Goal: Task Accomplishment & Management: Use online tool/utility

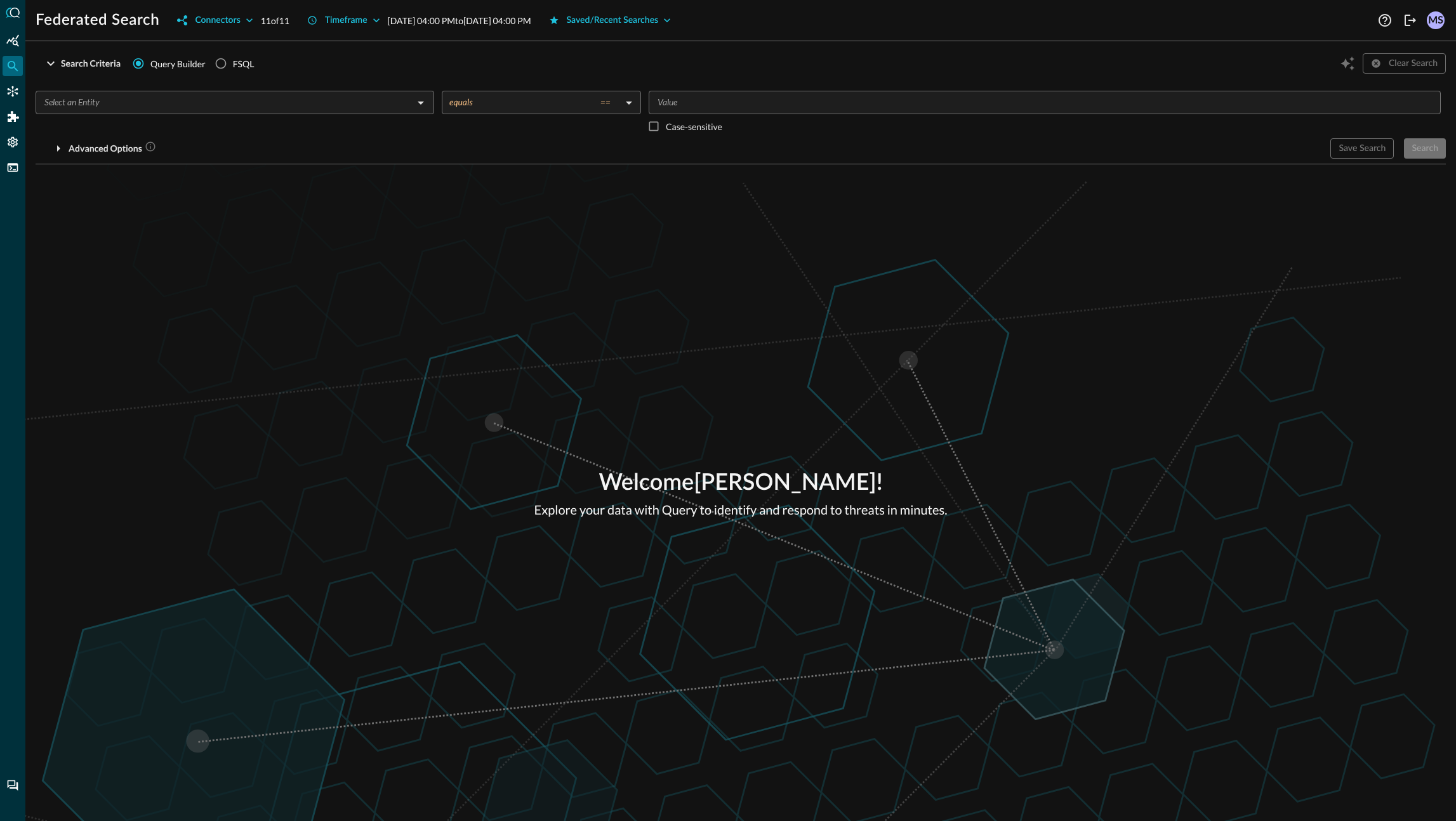
click at [379, 70] on div "Search Criteria Query Builder FSQL Clear Search" at bounding box center [741, 63] width 1410 height 24
click at [11, 136] on icon "Settings" at bounding box center [13, 142] width 13 height 13
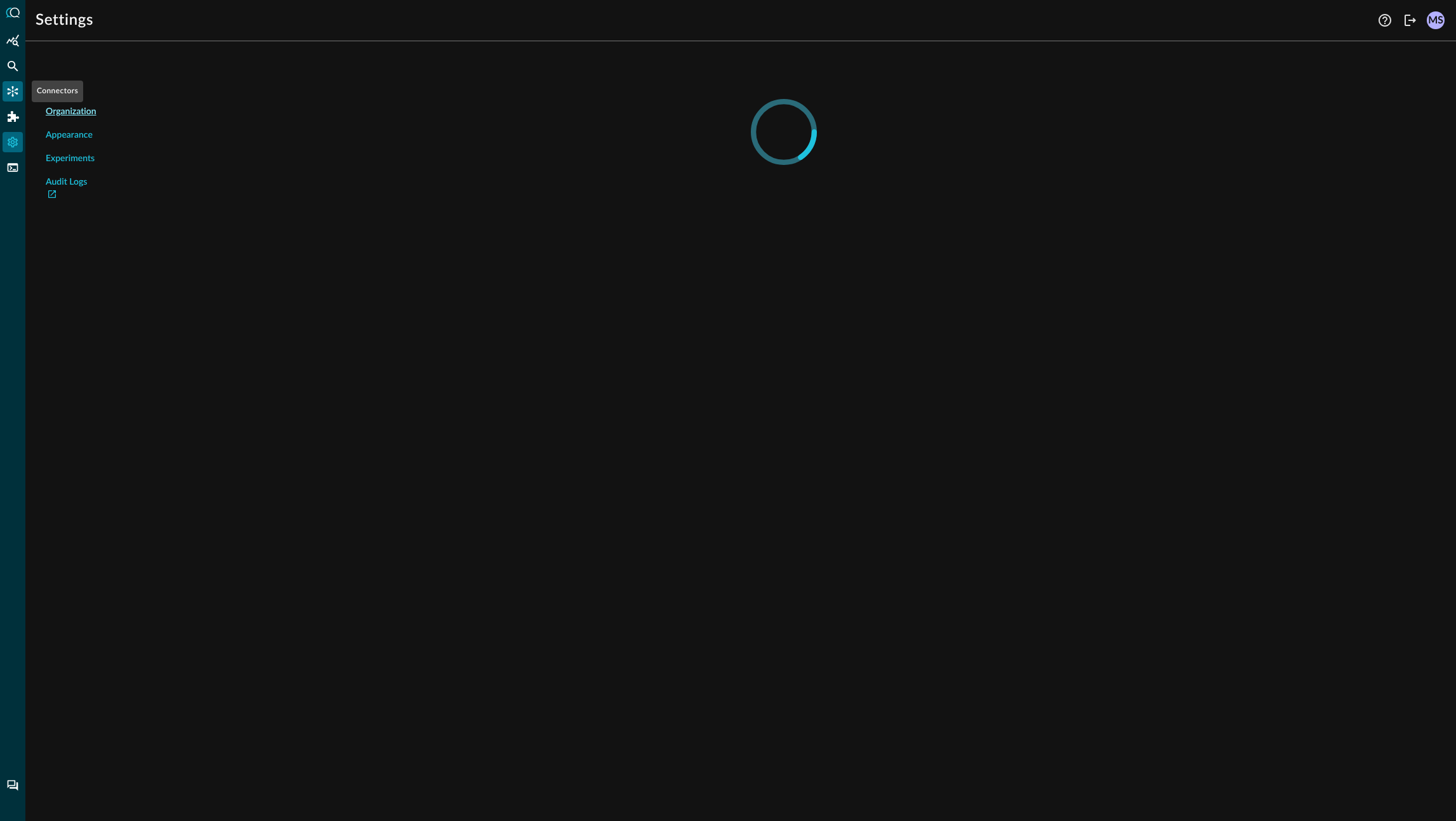
click at [13, 96] on icon "Connectors" at bounding box center [13, 92] width 11 height 11
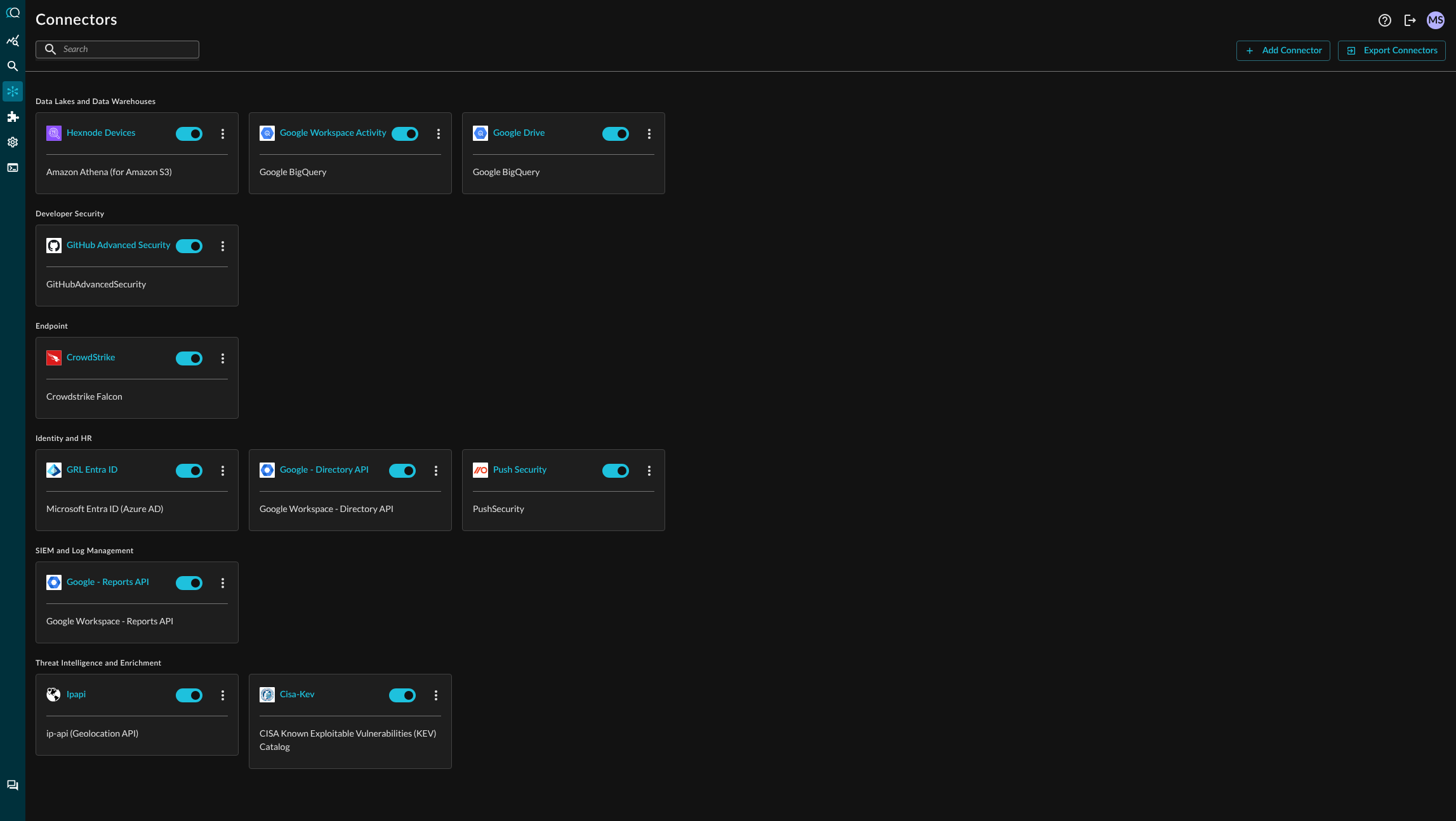
click at [379, 244] on div "GitHub Advanced Security GitHubAdvancedSecurity" at bounding box center [741, 266] width 1410 height 82
click at [1262, 58] on button "Add Connector" at bounding box center [1283, 51] width 94 height 21
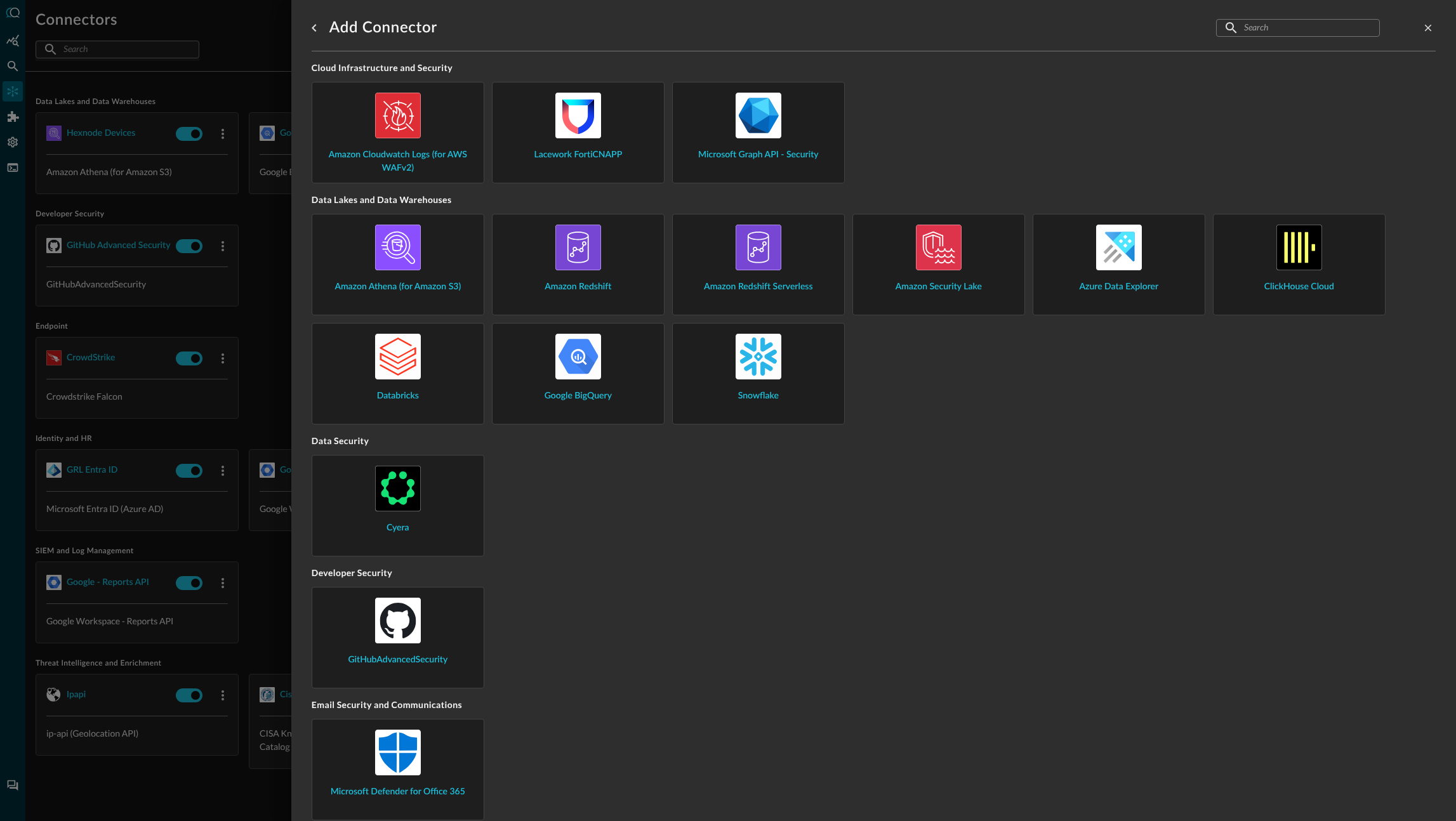
click at [265, 292] on div at bounding box center [728, 410] width 1456 height 821
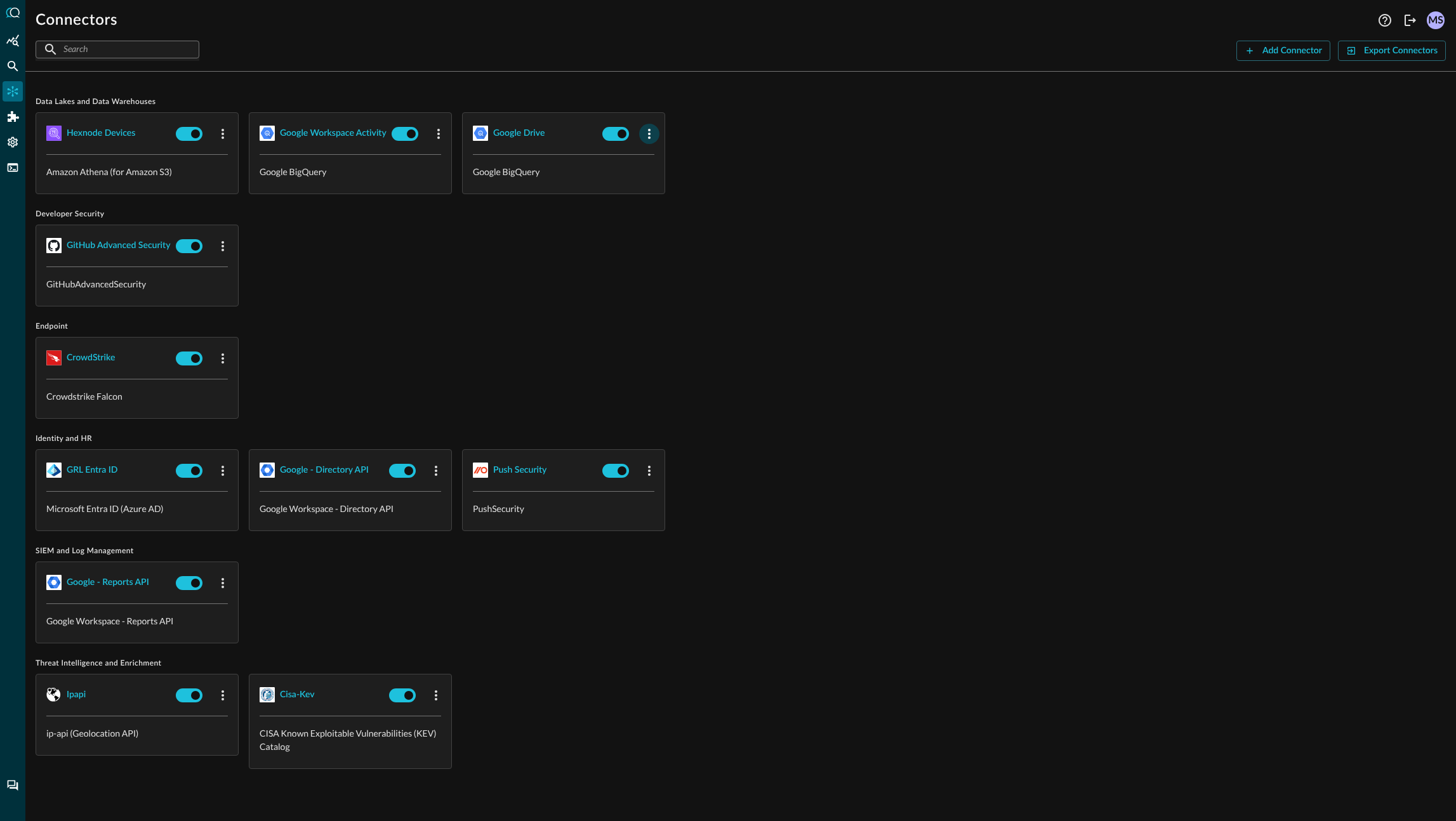
click at [646, 136] on icon "button" at bounding box center [649, 134] width 15 height 15
click at [657, 168] on div "Edit" at bounding box center [666, 162] width 33 height 16
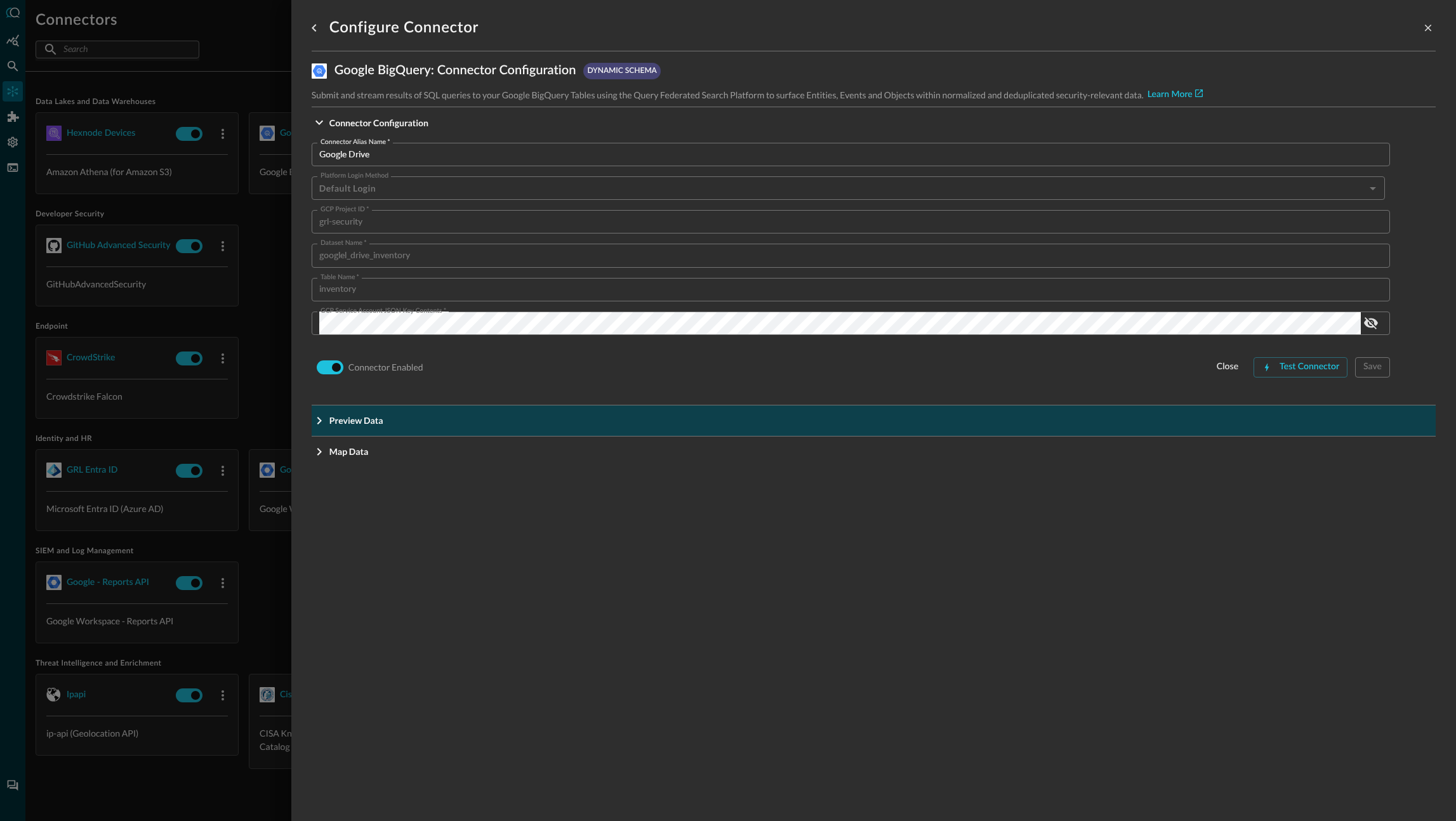
click at [382, 427] on p "Preview Data" at bounding box center [356, 420] width 54 height 13
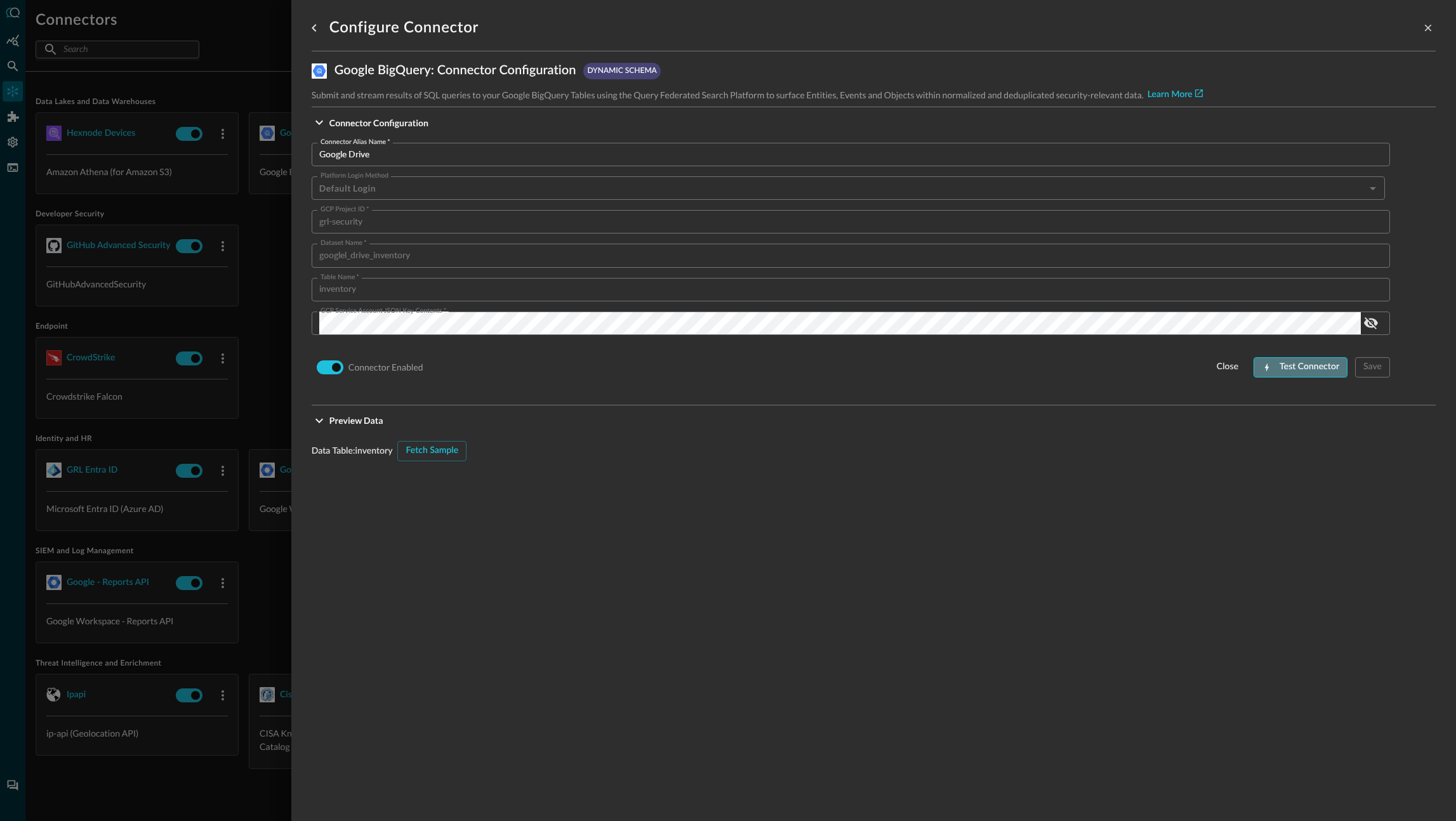
click at [1299, 370] on div "Test Connector" at bounding box center [1309, 367] width 59 height 16
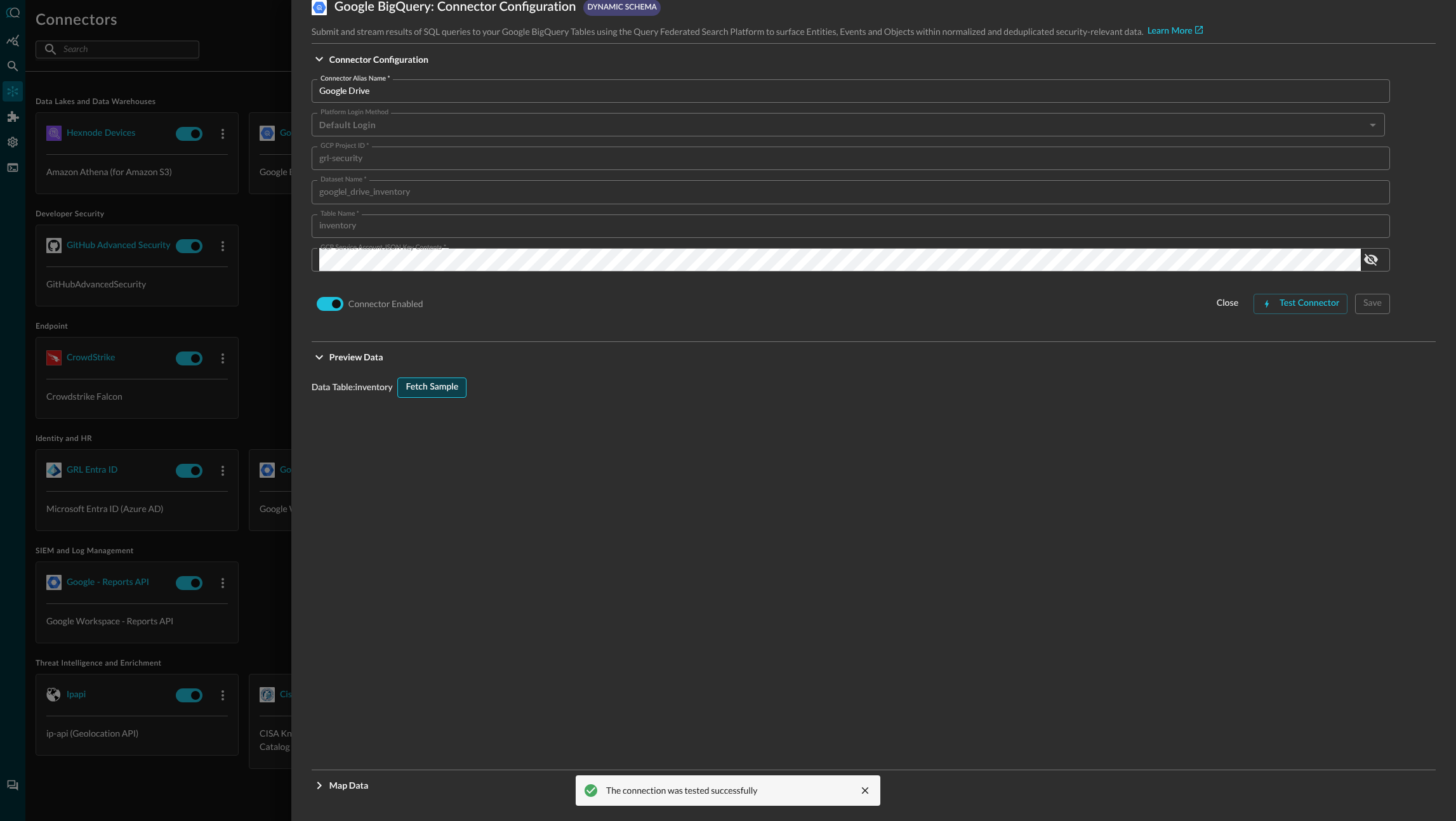
click at [413, 385] on div "Fetch Sample" at bounding box center [432, 387] width 53 height 16
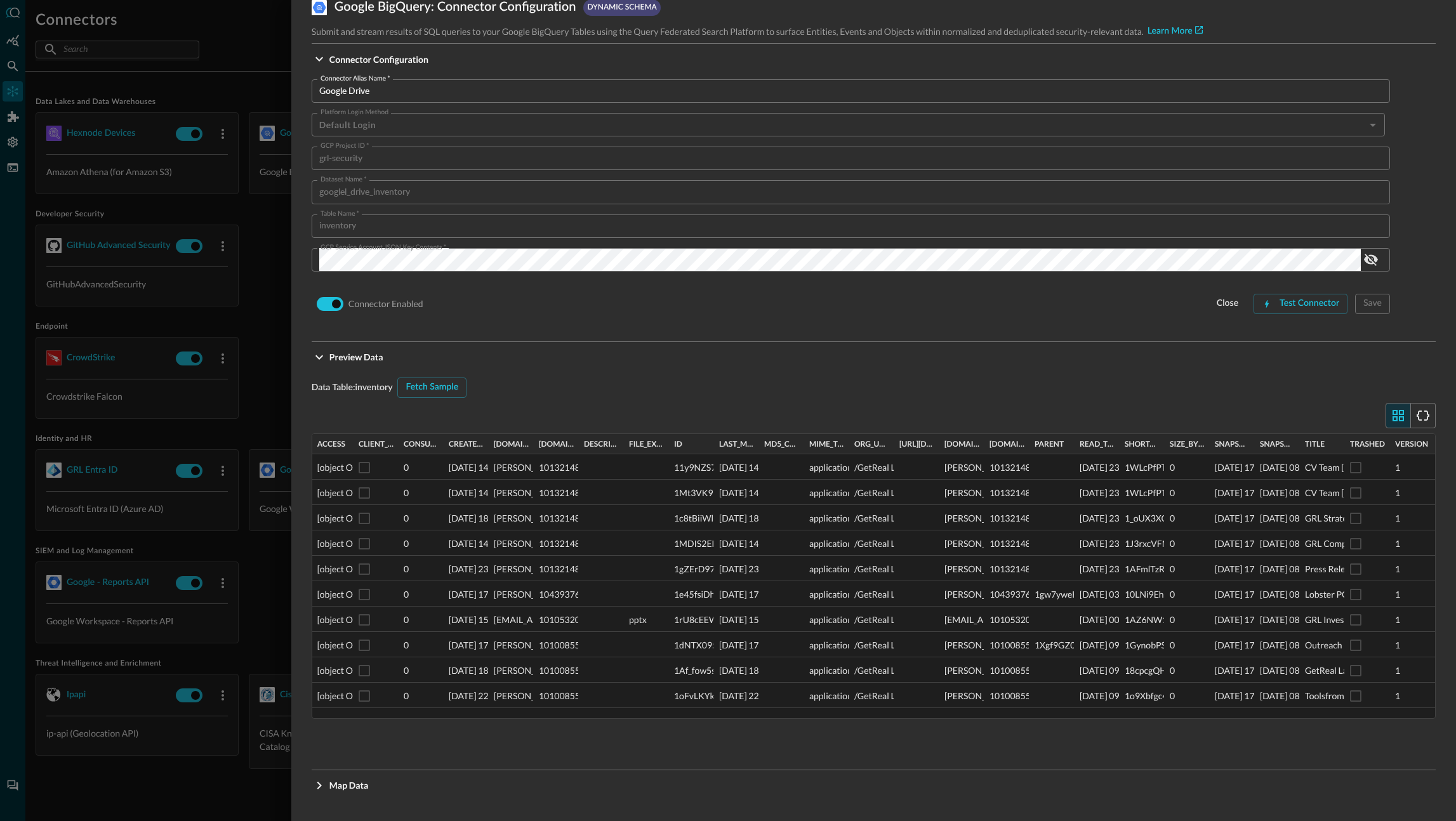
click at [341, 800] on div "Google BigQuery : Connector Configuration dynamic schema Submit and stream resu…" at bounding box center [873, 405] width 1124 height 833
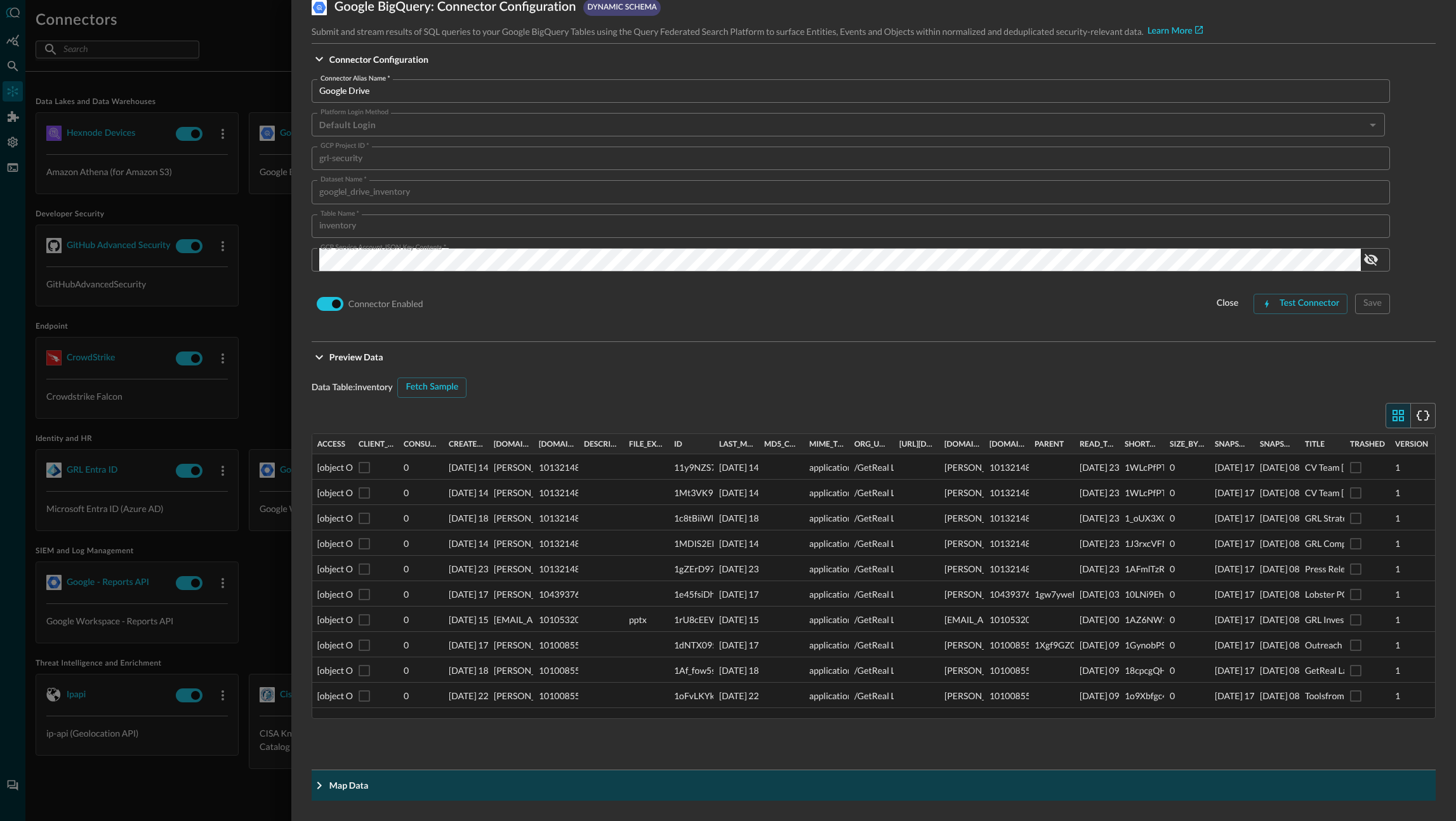
click at [348, 782] on p "Map Data" at bounding box center [349, 785] width 40 height 13
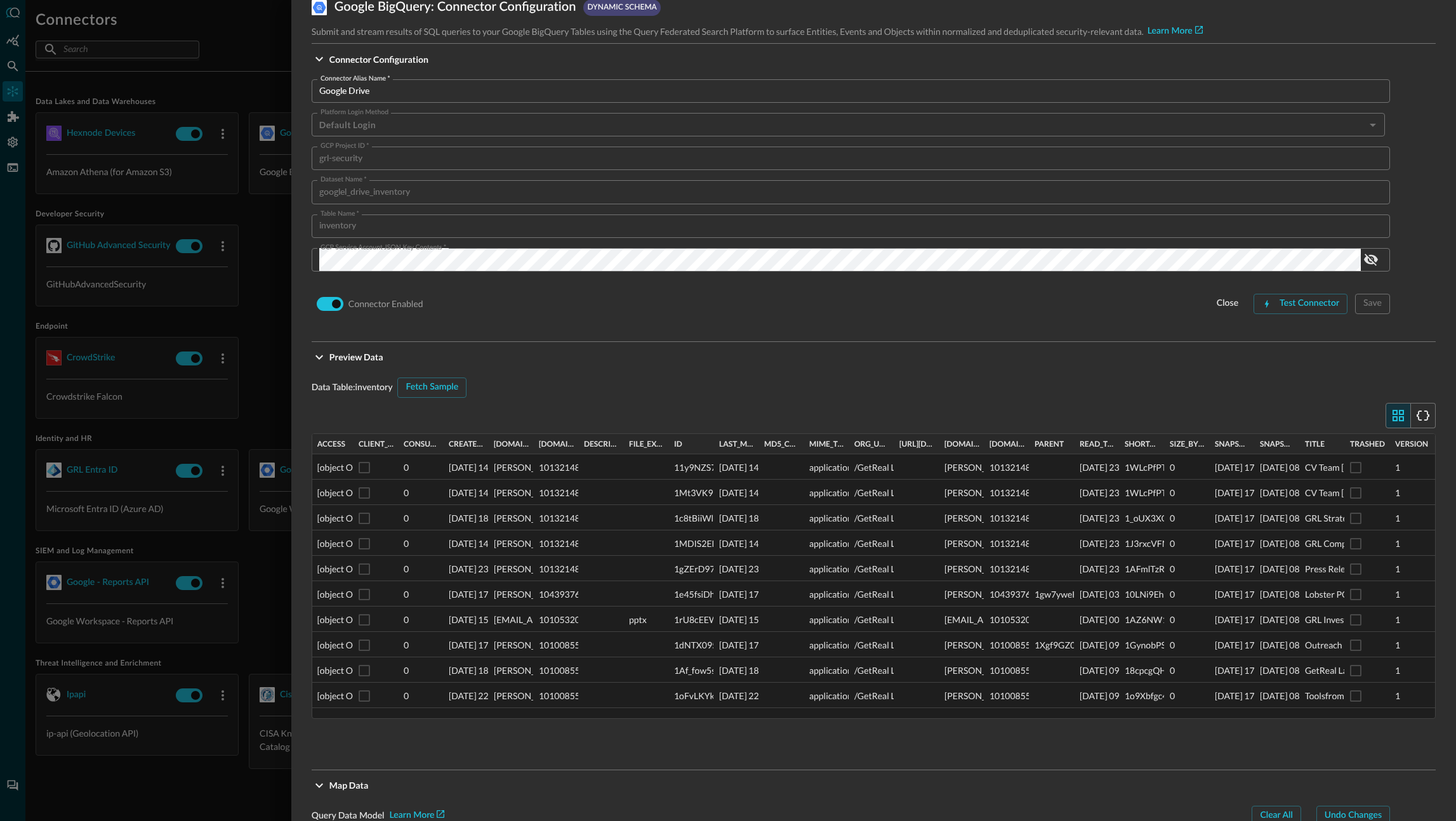
drag, startPoint x: 319, startPoint y: 782, endPoint x: 332, endPoint y: 507, distance: 275.3
click at [319, 783] on icon "Expand More" at bounding box center [319, 785] width 15 height 15
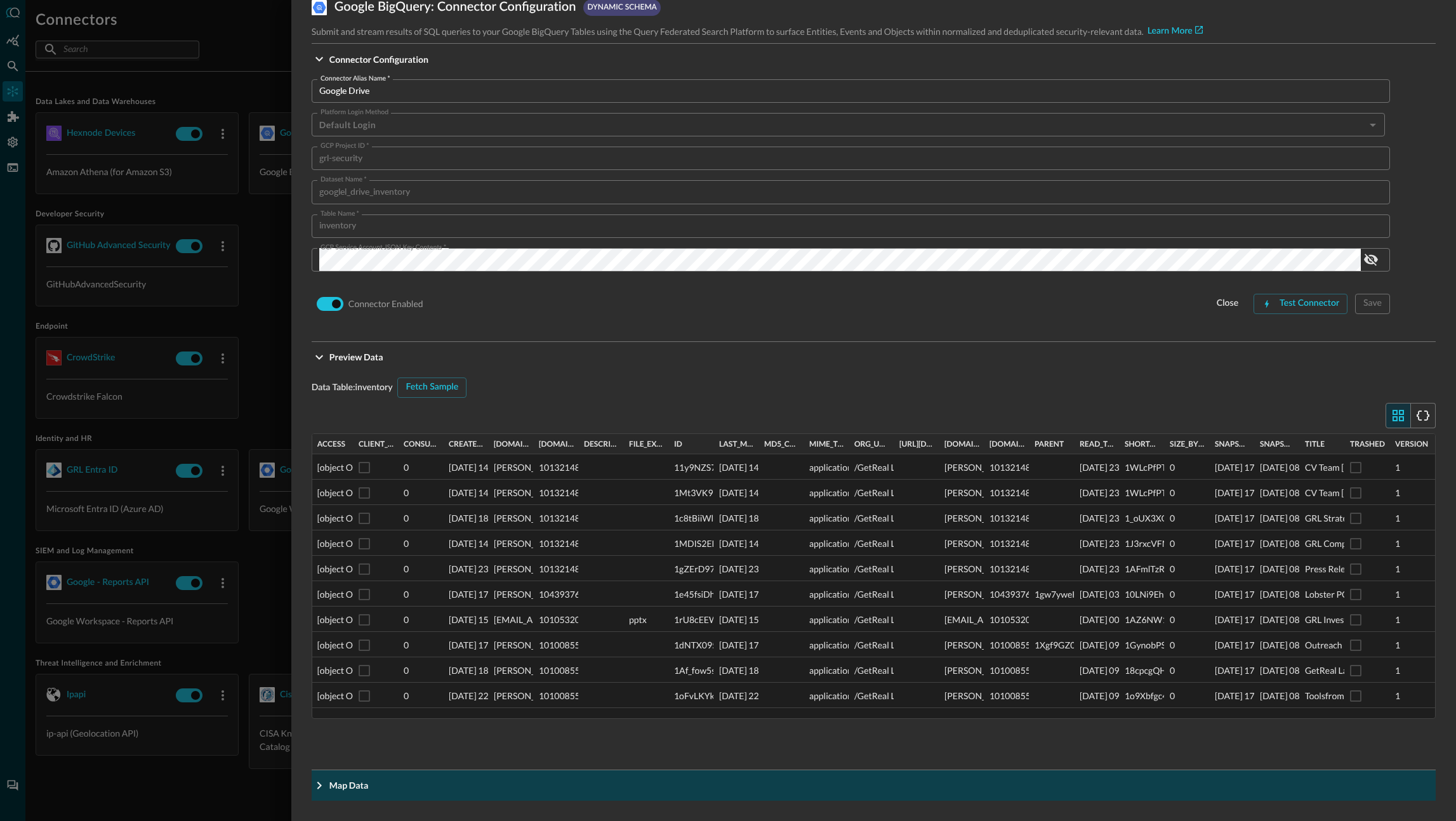
click at [324, 774] on button "Map Data" at bounding box center [873, 785] width 1124 height 31
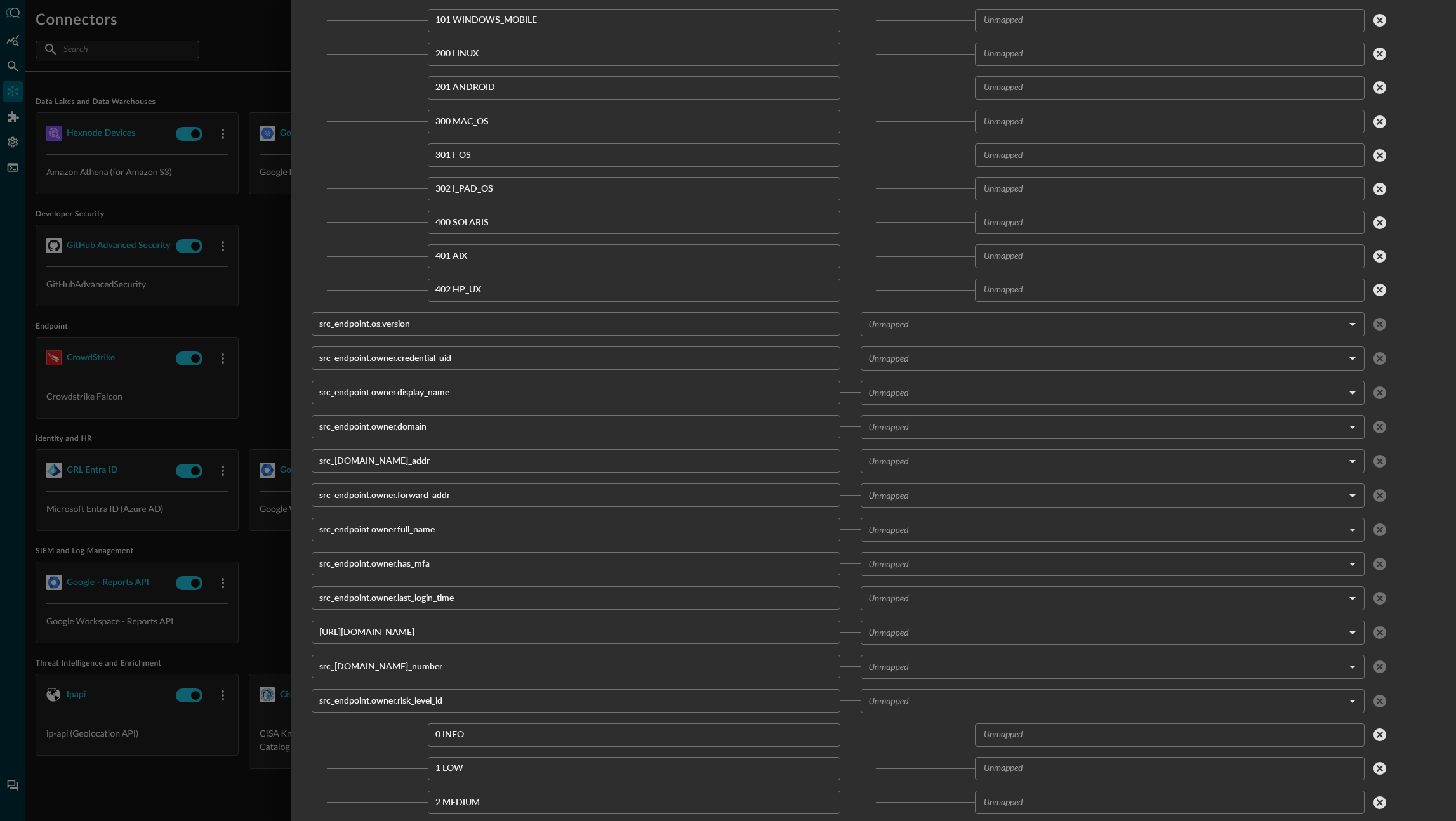
scroll to position [86524, 0]
